Goal: Entertainment & Leisure: Consume media (video, audio)

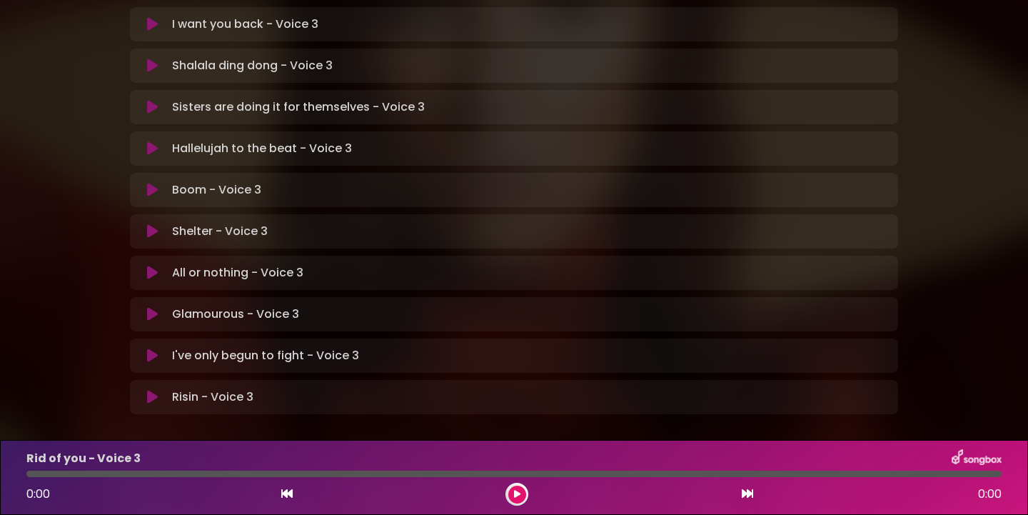
scroll to position [425, 0]
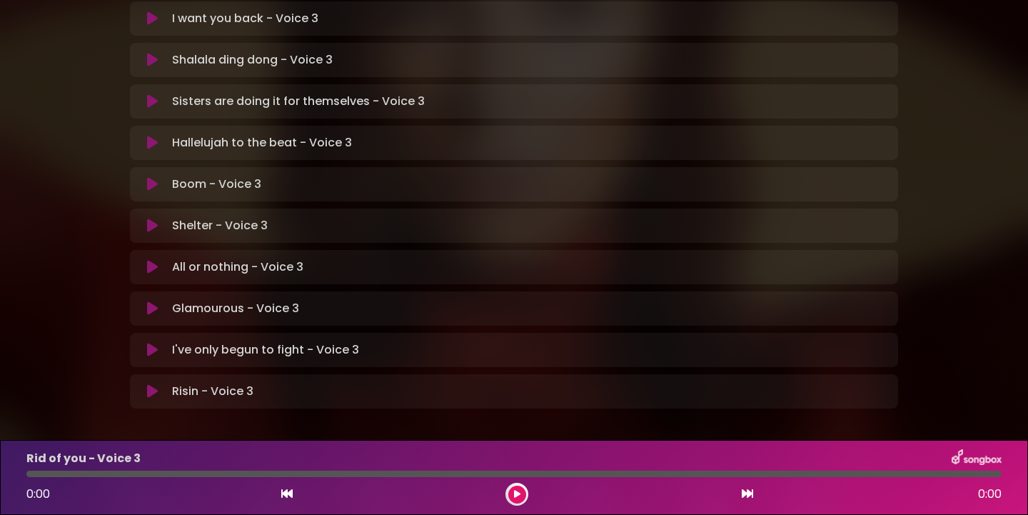
click at [155, 384] on icon at bounding box center [152, 391] width 11 height 14
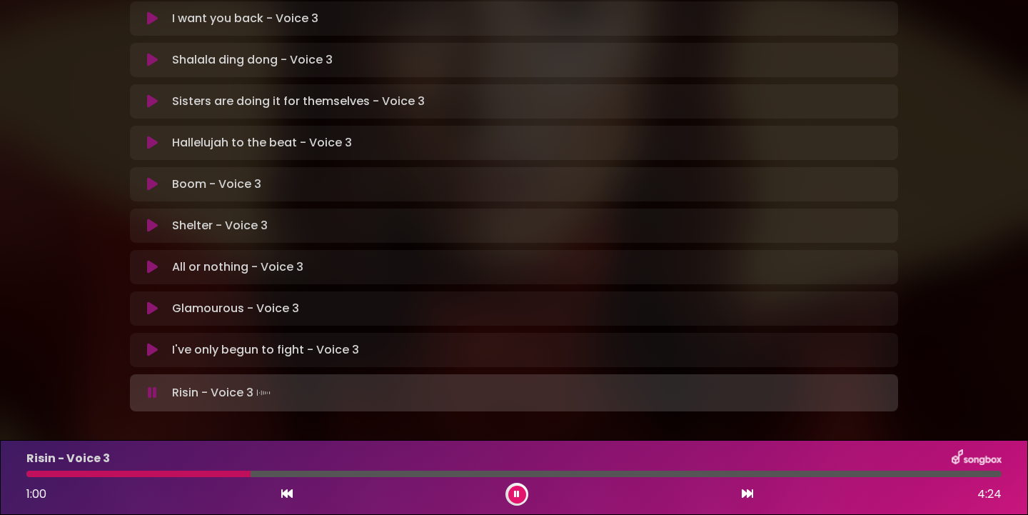
click at [31, 475] on div at bounding box center [138, 473] width 224 height 6
click at [29, 477] on div "Risin - Voice 3 0:59 4:24" at bounding box center [514, 477] width 992 height 56
click at [31, 475] on div at bounding box center [139, 473] width 226 height 6
click at [31, 475] on div at bounding box center [135, 473] width 218 height 6
click at [29, 476] on div at bounding box center [138, 473] width 224 height 6
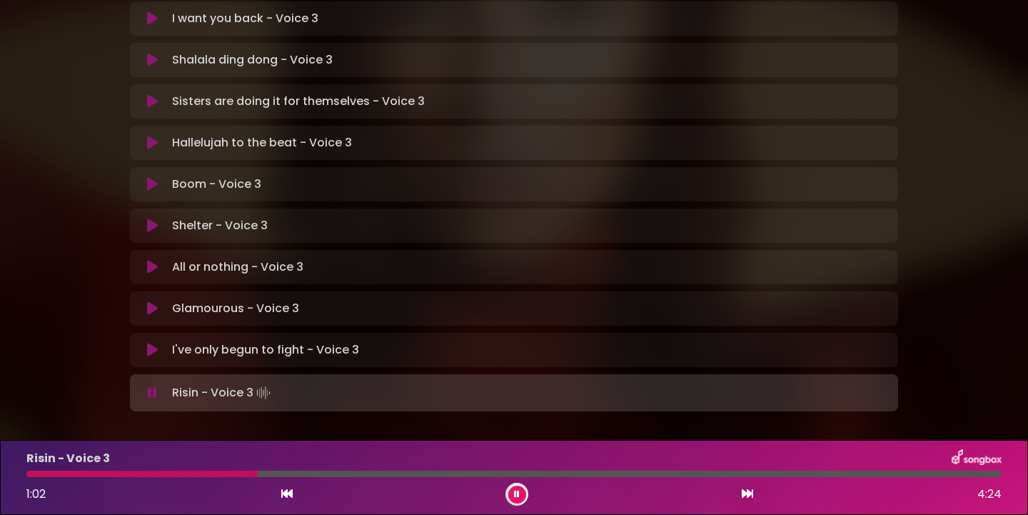
click at [29, 480] on div "Risin - Voice 3 1:02 4:24" at bounding box center [514, 477] width 992 height 56
click at [31, 476] on div at bounding box center [148, 473] width 244 height 6
click at [31, 475] on div at bounding box center [145, 473] width 238 height 6
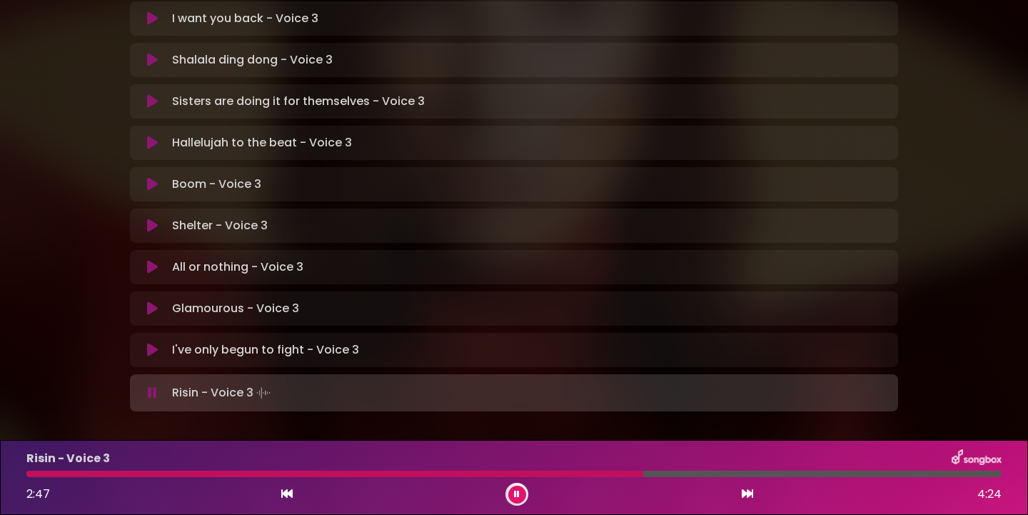
click at [30, 475] on div at bounding box center [334, 473] width 617 height 6
click at [17, 435] on body "× [PERSON_NAME] in Koor | [GEOGRAPHIC_DATA] 2 - [GEOGRAPHIC_DATA] - [GEOGRAPHIC…" at bounding box center [514, 257] width 1028 height 515
click at [32, 476] on div at bounding box center [346, 473] width 641 height 6
